Goal: Transaction & Acquisition: Obtain resource

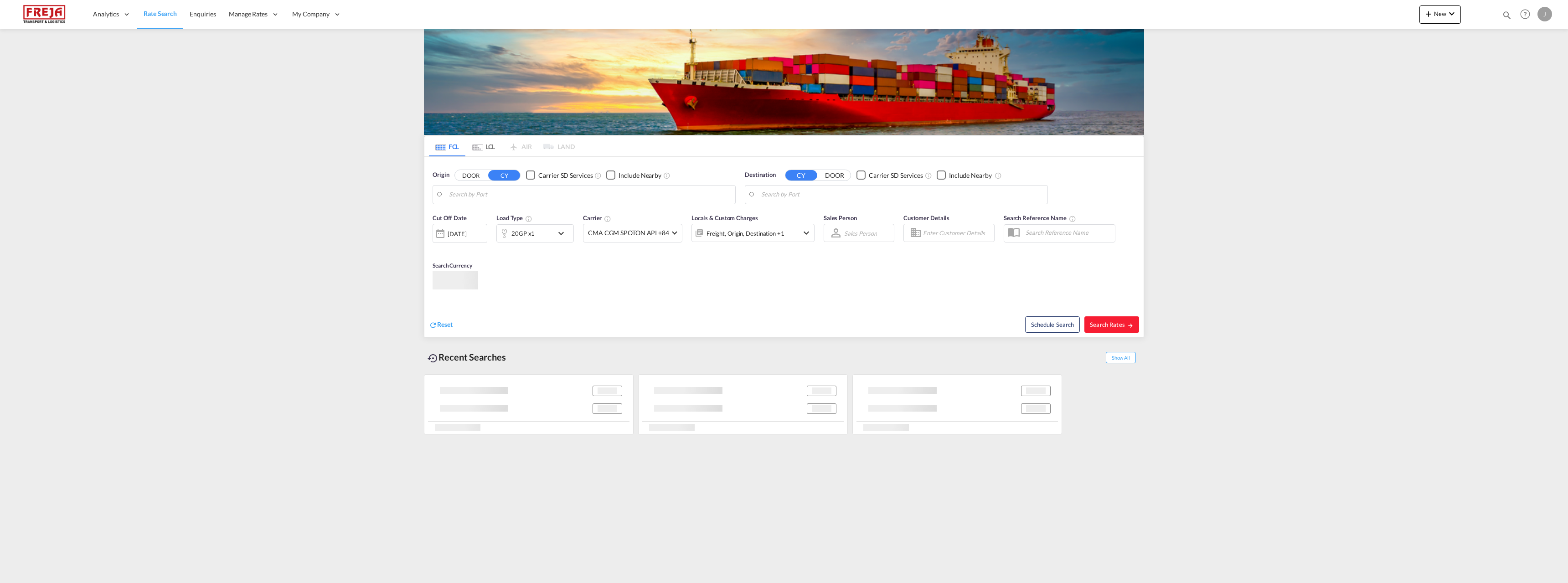
type input "[GEOGRAPHIC_DATA] ([GEOGRAPHIC_DATA]), [GEOGRAPHIC_DATA]"
type input "[GEOGRAPHIC_DATA], [GEOGRAPHIC_DATA], [GEOGRAPHIC_DATA]"
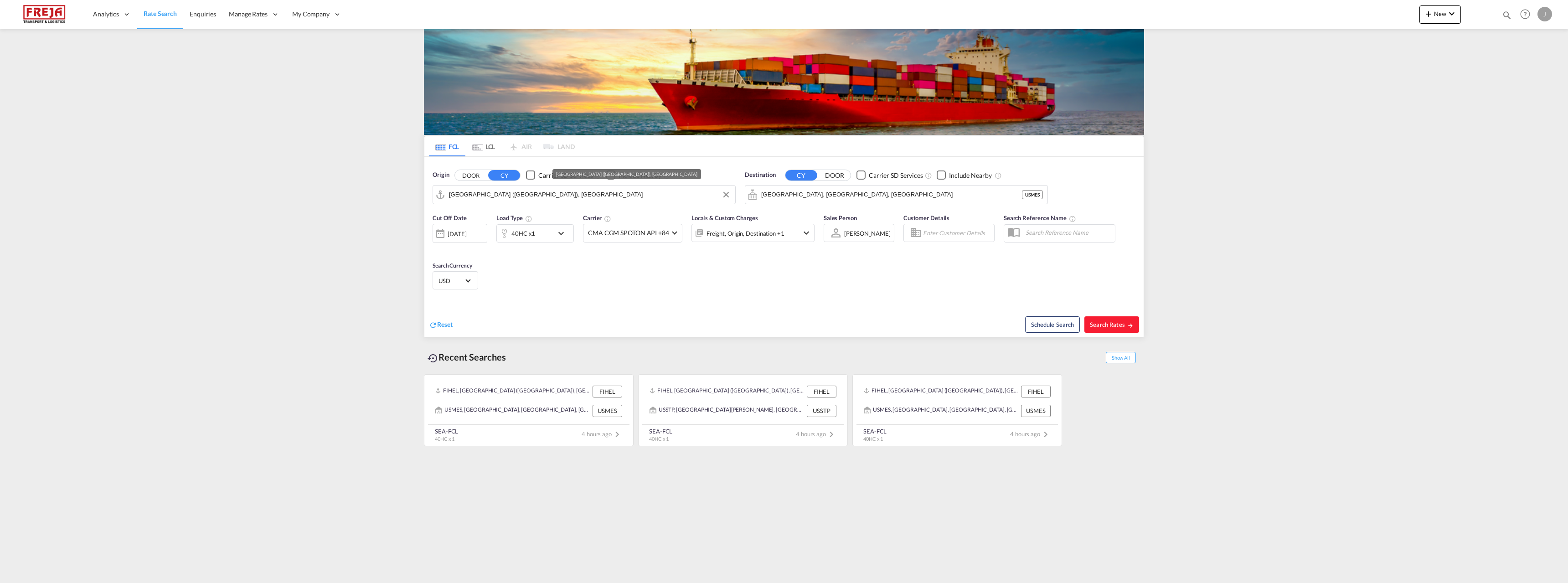
click at [487, 191] on input "[GEOGRAPHIC_DATA] ([GEOGRAPHIC_DATA]), [GEOGRAPHIC_DATA]" at bounding box center [590, 195] width 282 height 13
click at [814, 193] on input "[GEOGRAPHIC_DATA], [GEOGRAPHIC_DATA], [GEOGRAPHIC_DATA]" at bounding box center [902, 195] width 282 height 13
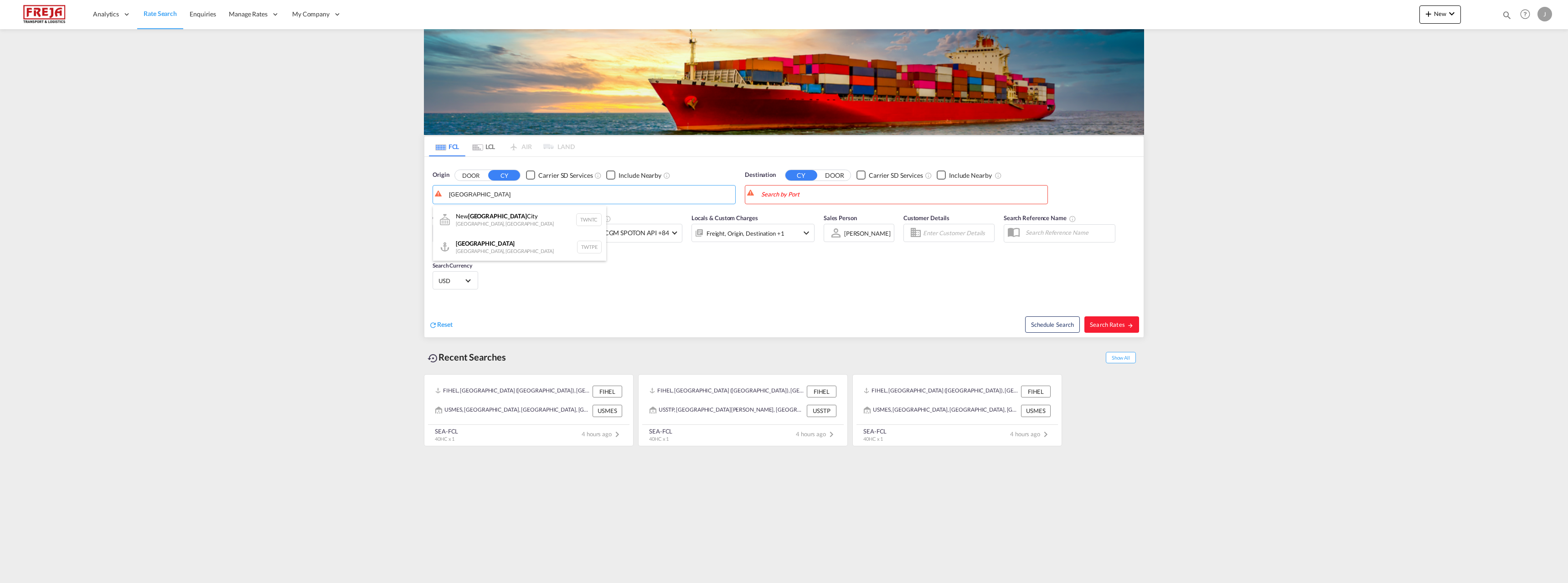
click at [534, 246] on div "[GEOGRAPHIC_DATA] [GEOGRAPHIC_DATA], Province of [GEOGRAPHIC_DATA] TWTPE" at bounding box center [519, 247] width 173 height 28
type input "[GEOGRAPHIC_DATA], TWTPE"
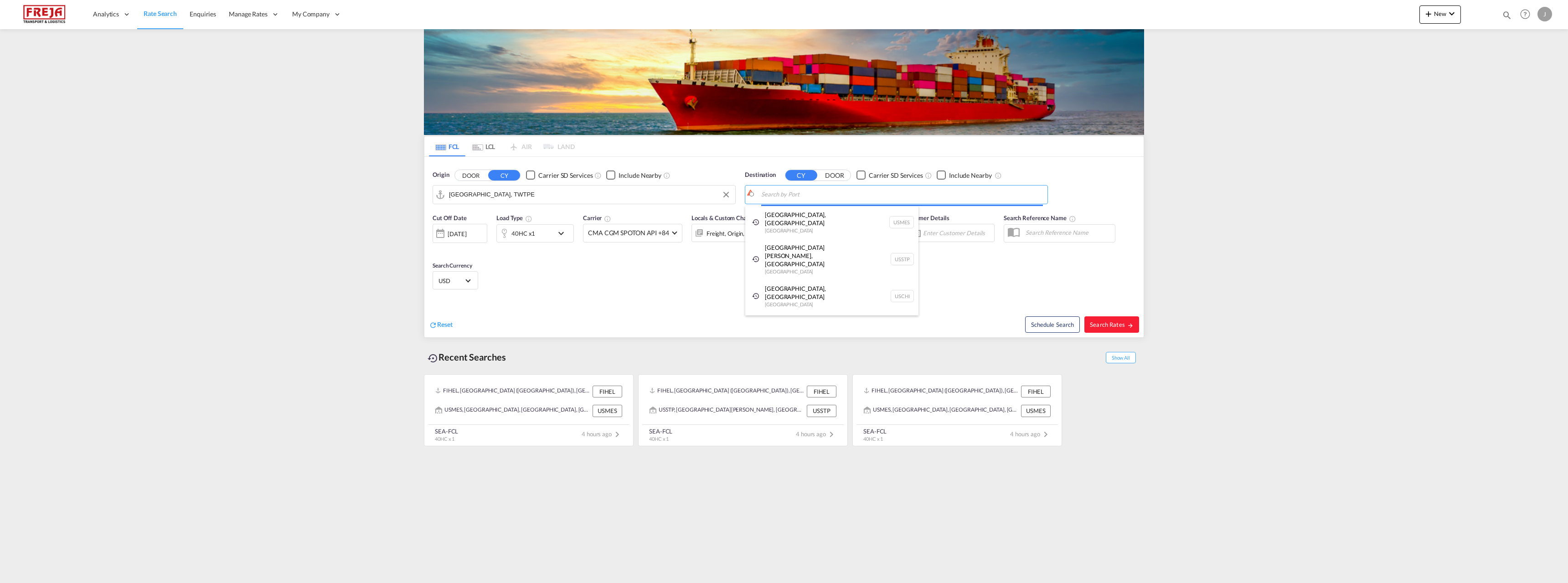
click at [848, 191] on body "Analytics Reports Dashboard Rate Search Enquiries Manage Rates Contract Rates" at bounding box center [784, 292] width 1568 height 583
click at [823, 216] on div "[GEOGRAPHIC_DATA] ([GEOGRAPHIC_DATA]) [GEOGRAPHIC_DATA] [GEOGRAPHIC_DATA]" at bounding box center [831, 223] width 173 height 32
type input "[GEOGRAPHIC_DATA] ([GEOGRAPHIC_DATA]), [GEOGRAPHIC_DATA]"
click at [1097, 325] on span "Search Rates" at bounding box center [1112, 325] width 44 height 8
type input "TWTPE to FIHEL / [DATE]"
